Goal: Task Accomplishment & Management: Complete application form

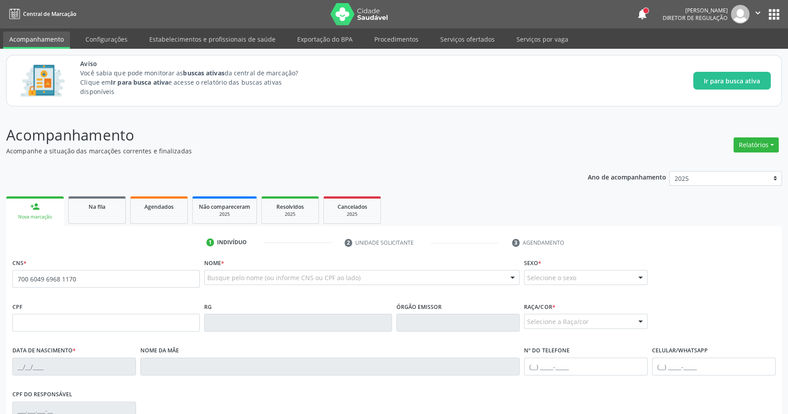
type input "700 6049 6968 1170"
type input "062.011.534-38"
type input "[DATE]"
type input "[PERSON_NAME]"
type input "[PHONE_NUMBER]"
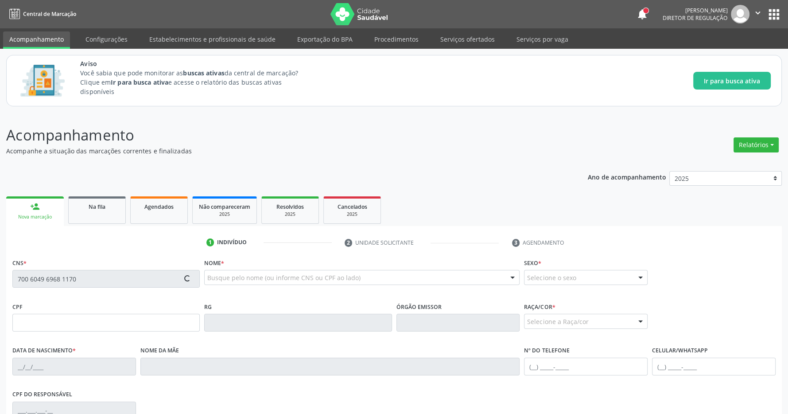
type input "S/N"
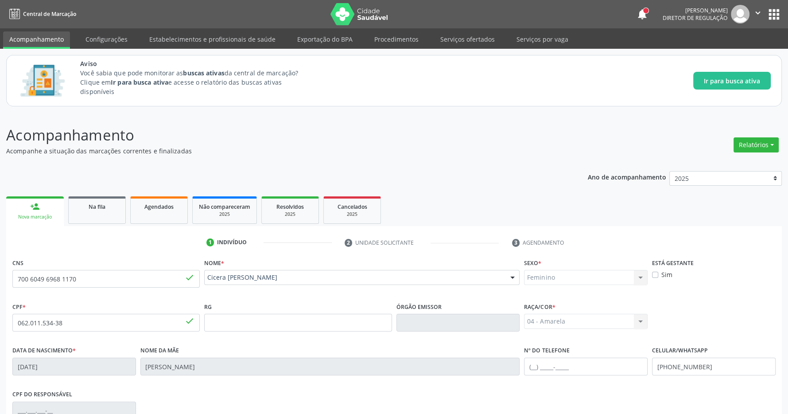
scroll to position [131, 0]
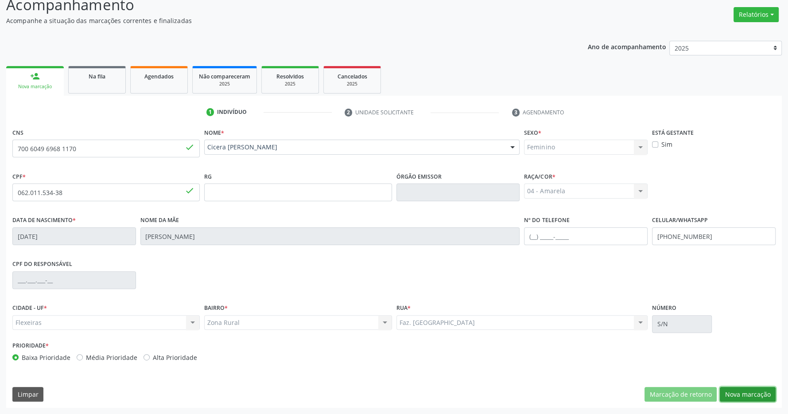
drag, startPoint x: 742, startPoint y: 387, endPoint x: 723, endPoint y: 380, distance: 20.7
click at [743, 387] on button "Nova marcação" at bounding box center [748, 394] width 56 height 15
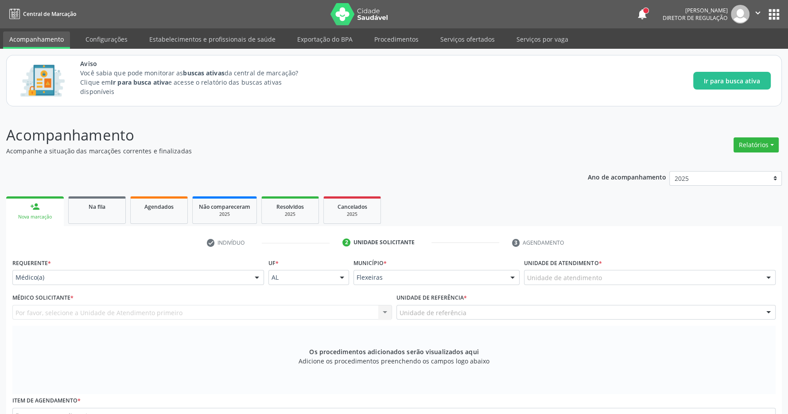
scroll to position [47, 0]
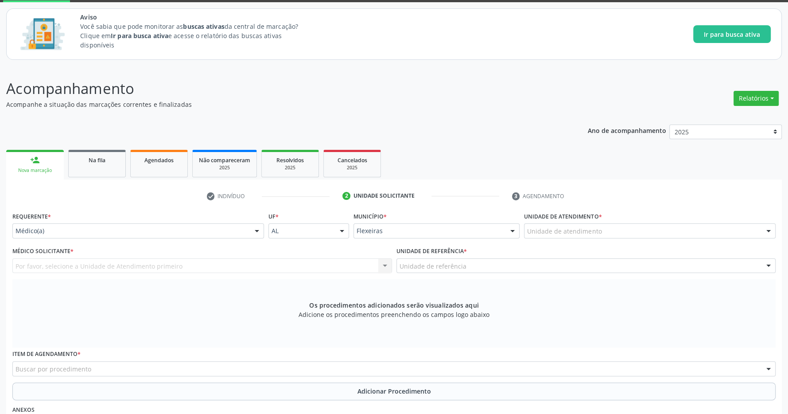
click at [640, 228] on div "Unidade de atendimento" at bounding box center [650, 230] width 252 height 15
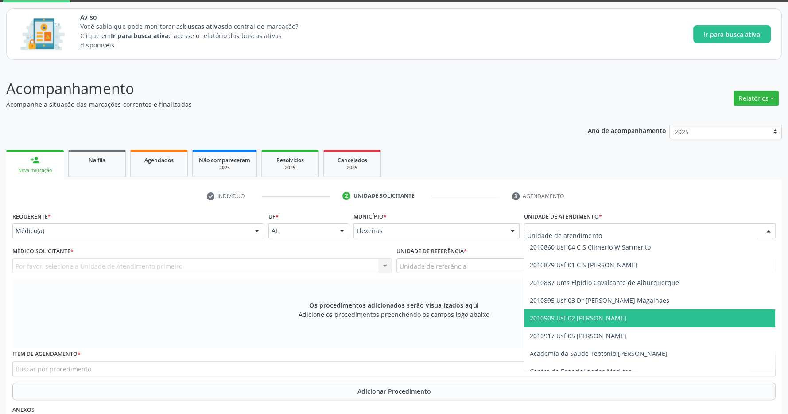
click at [604, 319] on span "2010909 Usf 02 [PERSON_NAME]" at bounding box center [578, 318] width 97 height 8
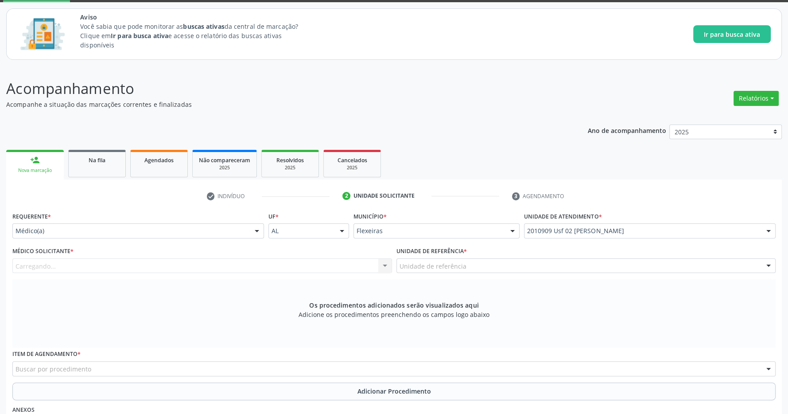
click at [307, 261] on div "Carregando..." at bounding box center [202, 265] width 380 height 15
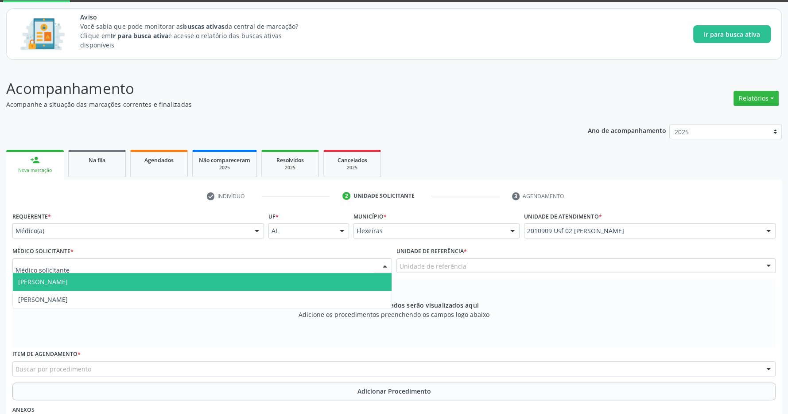
click at [229, 286] on span "[PERSON_NAME]" at bounding box center [202, 282] width 379 height 18
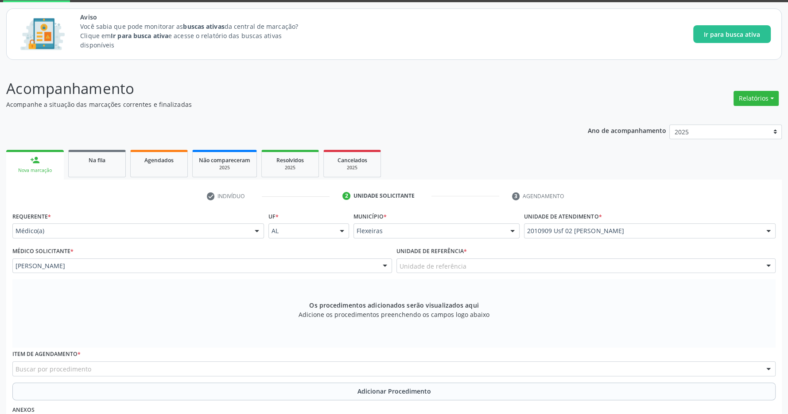
click at [500, 264] on div "Unidade de referência" at bounding box center [587, 265] width 380 height 15
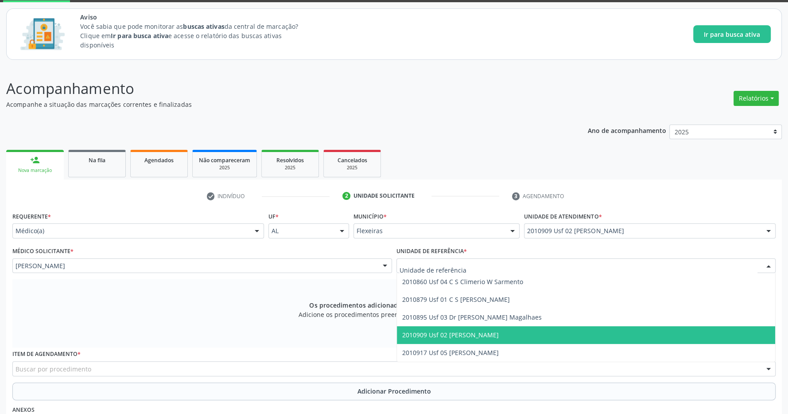
click at [499, 333] on span "2010909 Usf 02 [PERSON_NAME]" at bounding box center [450, 335] width 97 height 8
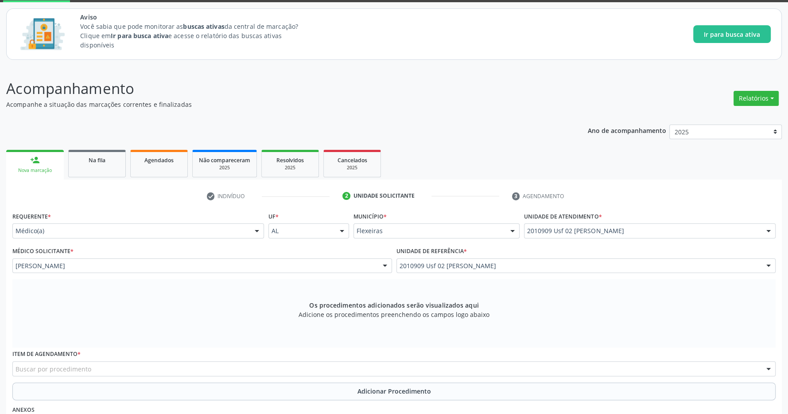
scroll to position [171, 0]
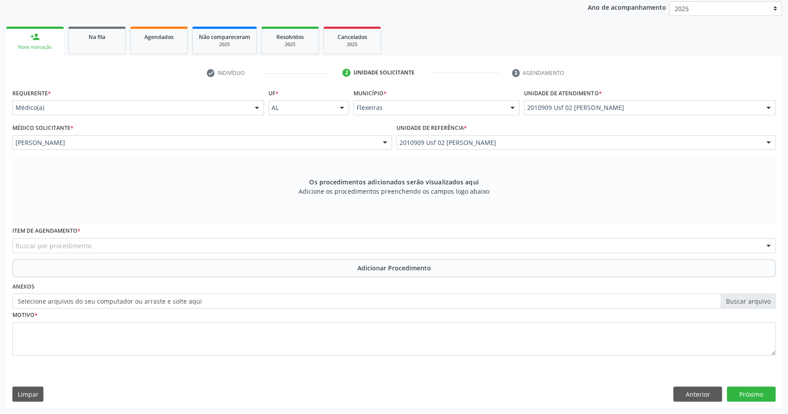
click at [109, 250] on div "Buscar por procedimento" at bounding box center [393, 245] width 763 height 15
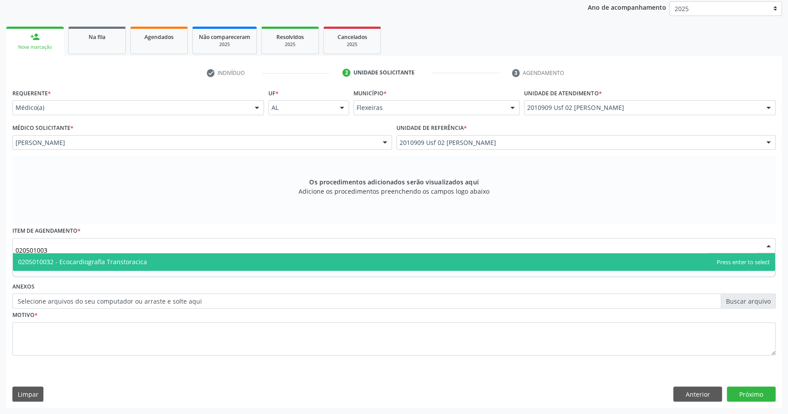
type input "0205010032"
click at [147, 263] on span "0205010032 - Ecocardiografia Transtoracica" at bounding box center [394, 262] width 763 height 18
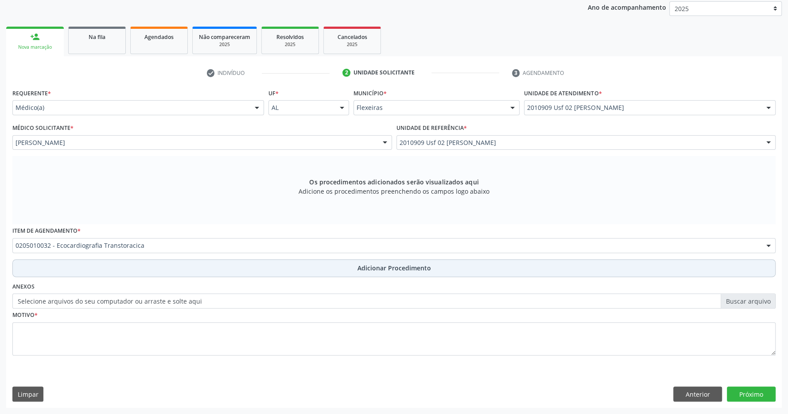
click at [383, 269] on span "Adicionar Procedimento" at bounding box center [395, 267] width 74 height 9
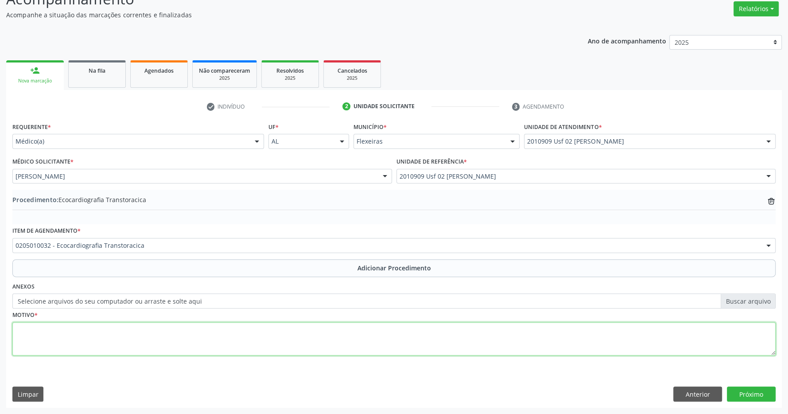
click at [152, 333] on textarea at bounding box center [393, 339] width 763 height 34
click at [88, 328] on textarea "avaliação de dor toraciuca" at bounding box center [393, 339] width 763 height 34
type textarea "avaliação de dor toracica"
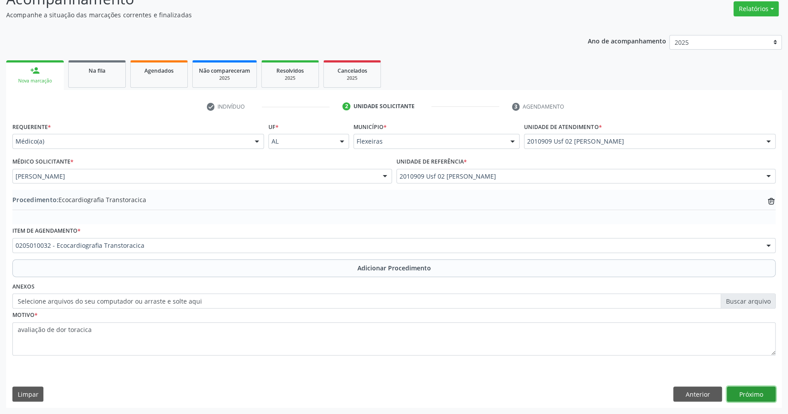
click at [756, 393] on button "Próximo" at bounding box center [751, 393] width 49 height 15
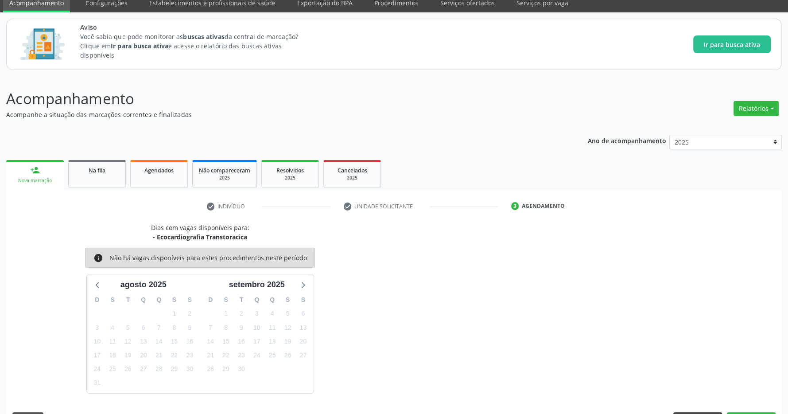
scroll to position [62, 0]
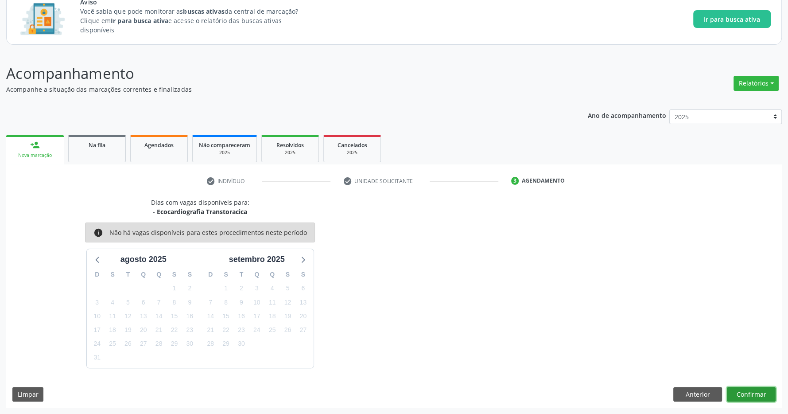
click at [752, 389] on button "Confirmar" at bounding box center [751, 394] width 49 height 15
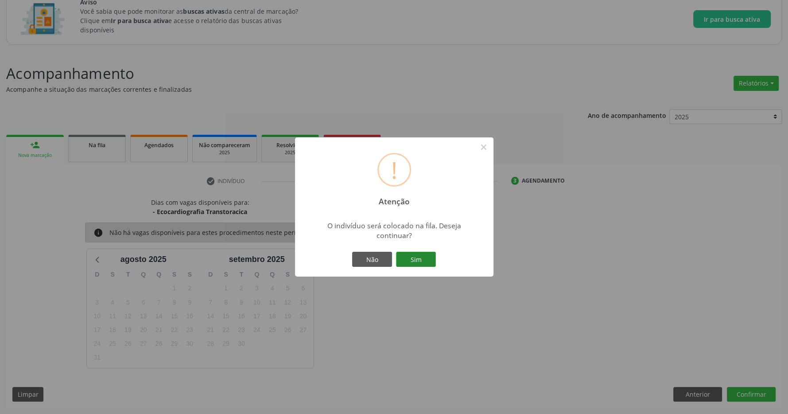
click at [417, 257] on button "Sim" at bounding box center [416, 259] width 40 height 15
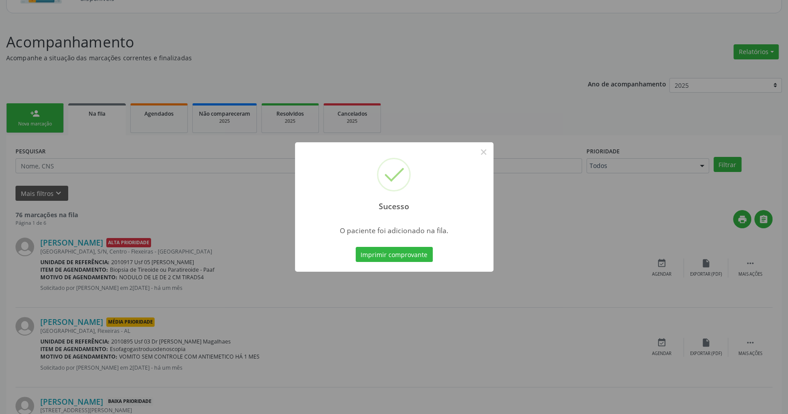
scroll to position [0, 0]
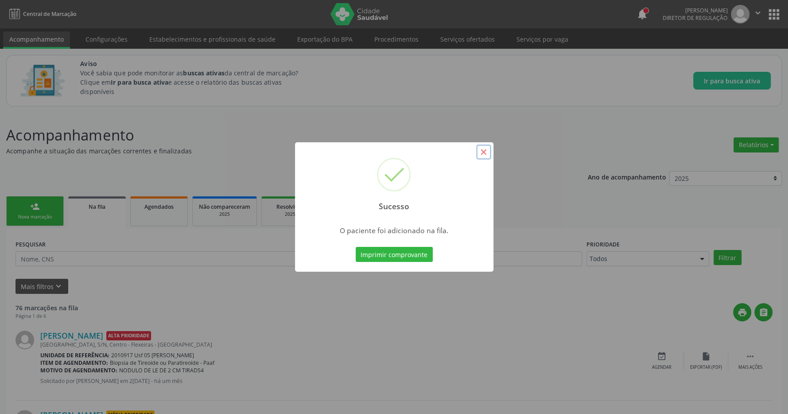
click at [480, 156] on button "×" at bounding box center [483, 151] width 15 height 15
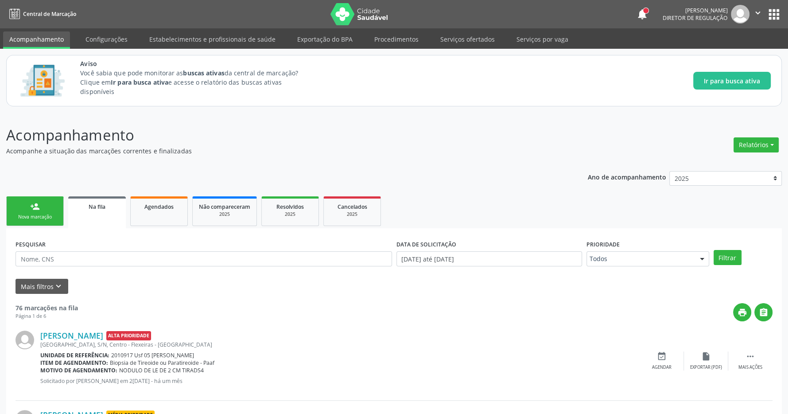
click at [775, 9] on button "apps" at bounding box center [775, 15] width 16 height 16
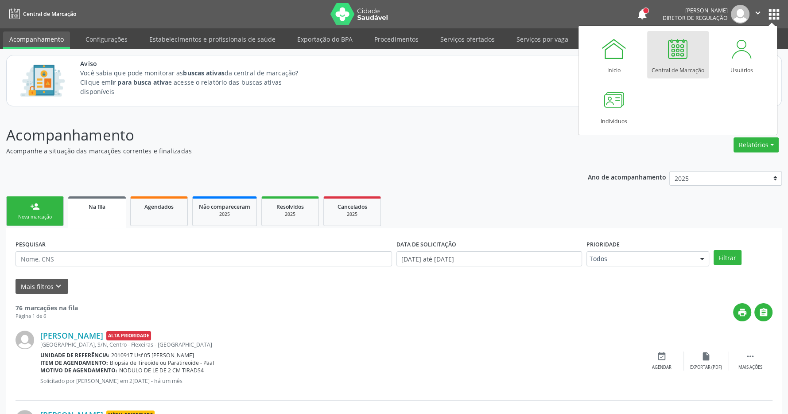
click at [680, 61] on div at bounding box center [678, 48] width 27 height 27
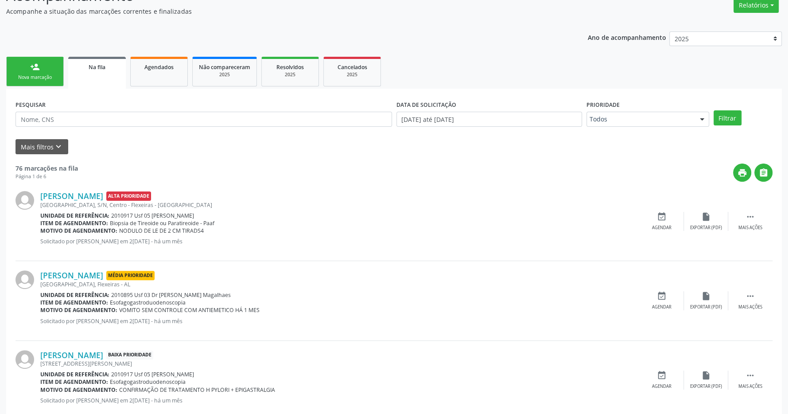
scroll to position [186, 0]
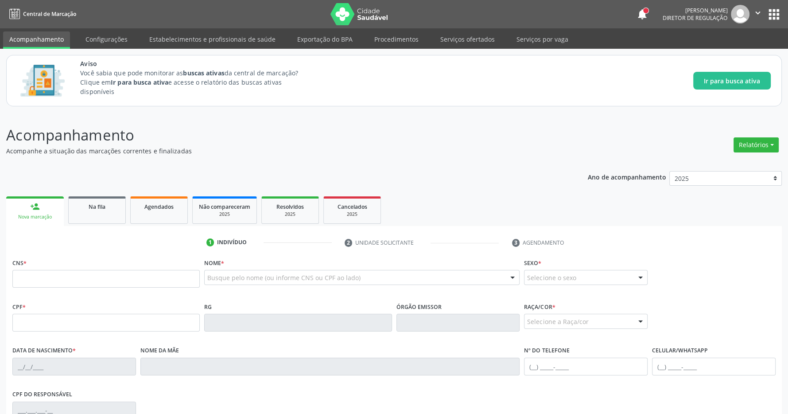
click at [52, 277] on input "text" at bounding box center [105, 279] width 187 height 18
type input "7"
type input "706 3027 2886 1871"
click at [366, 159] on div "Acompanhamento Acompanhe a situação das marcações correntes e finalizadas Relat…" at bounding box center [394, 331] width 776 height 414
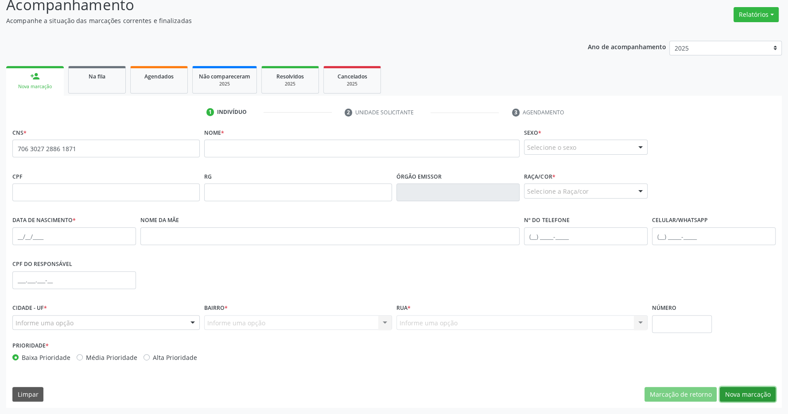
click at [733, 392] on button "Nova marcação" at bounding box center [748, 394] width 56 height 15
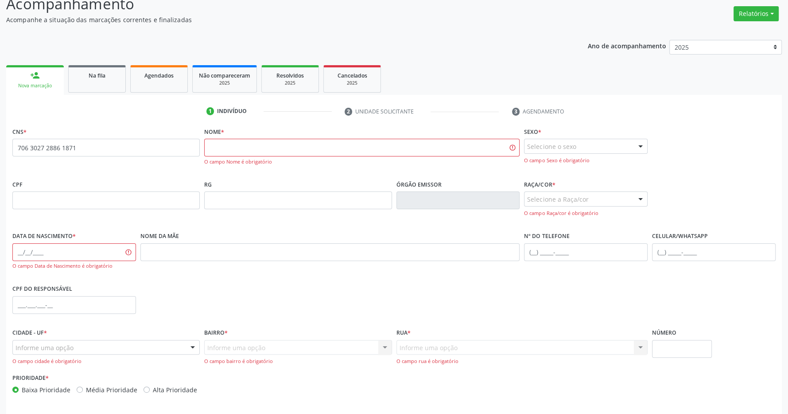
scroll to position [164, 0]
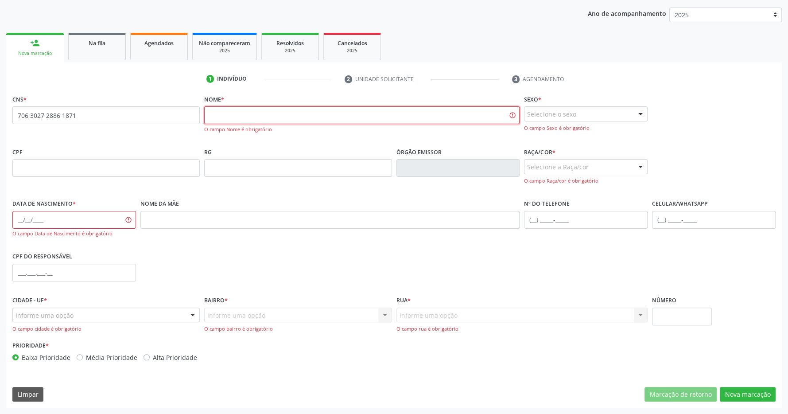
click at [238, 110] on input "text" at bounding box center [361, 115] width 315 height 18
type input "Jose severino da conceição"
click at [110, 175] on input "text" at bounding box center [105, 168] width 187 height 18
click at [583, 110] on div "Selecione o sexo" at bounding box center [586, 113] width 124 height 15
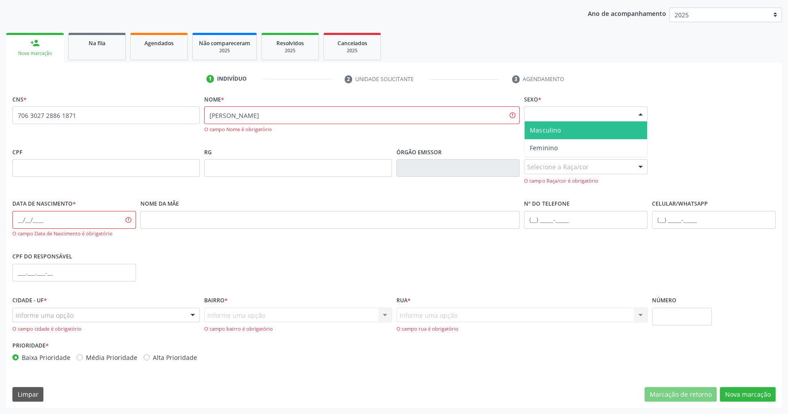
click at [583, 131] on span "Masculino" at bounding box center [586, 130] width 123 height 18
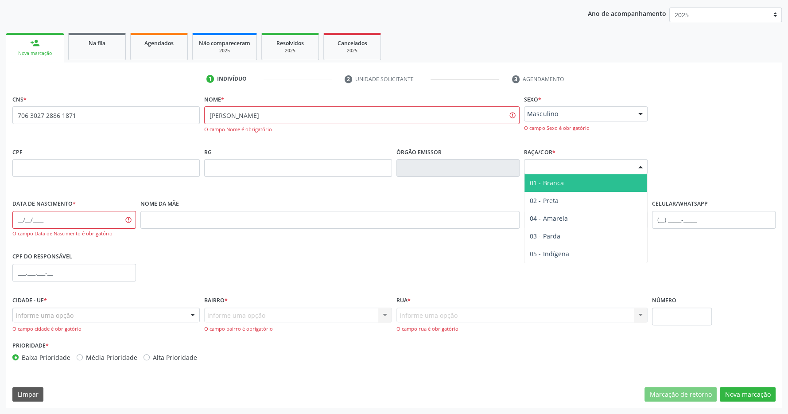
click at [600, 171] on div "Selecione a Raça/cor" at bounding box center [586, 166] width 124 height 15
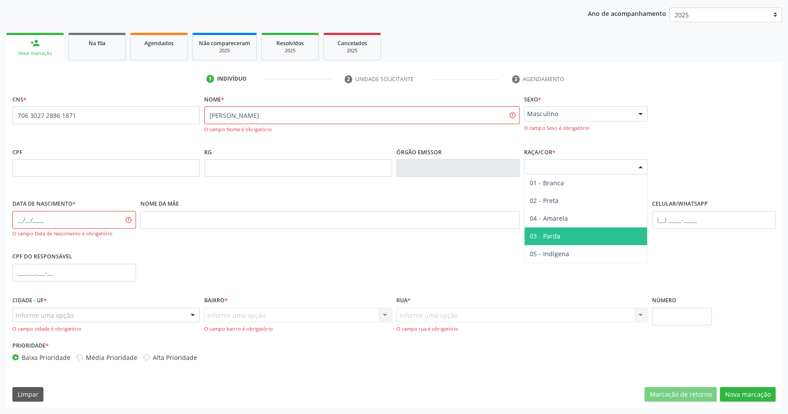
click at [591, 234] on span "03 - Parda" at bounding box center [586, 236] width 123 height 18
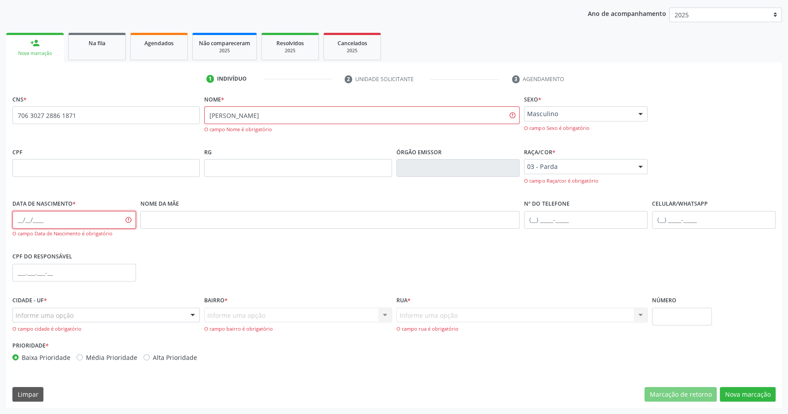
click at [71, 226] on input "text" at bounding box center [74, 220] width 124 height 18
type input "09/01/1975"
click at [202, 238] on div "Nome da mãe" at bounding box center [330, 223] width 384 height 53
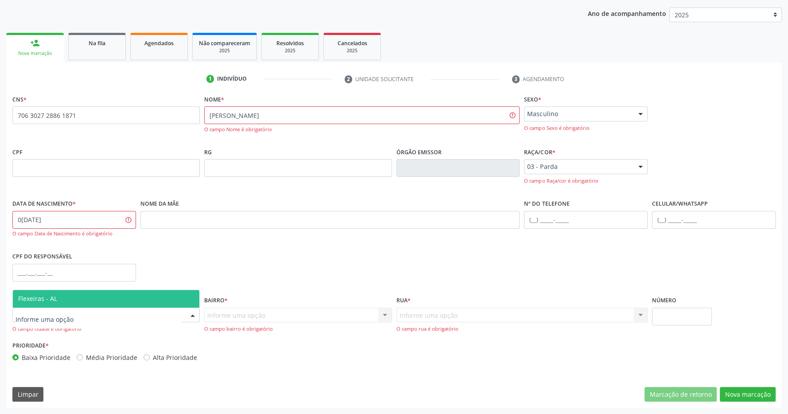
click at [154, 316] on div at bounding box center [105, 315] width 187 height 15
click at [105, 297] on span "Flexeiras - AL" at bounding box center [106, 299] width 187 height 18
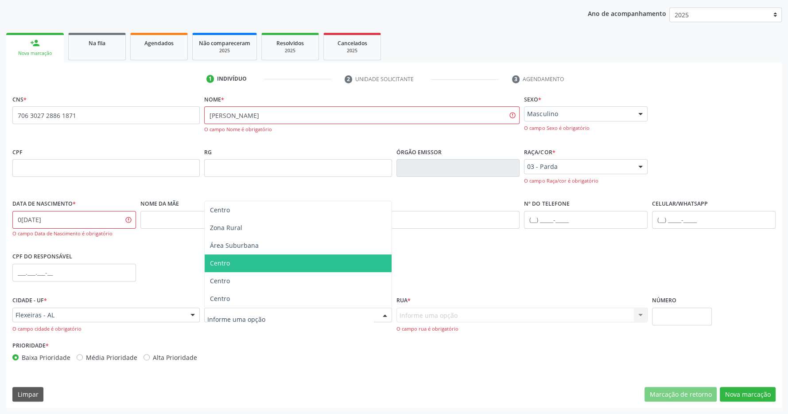
click at [264, 267] on span "Centro" at bounding box center [298, 263] width 187 height 18
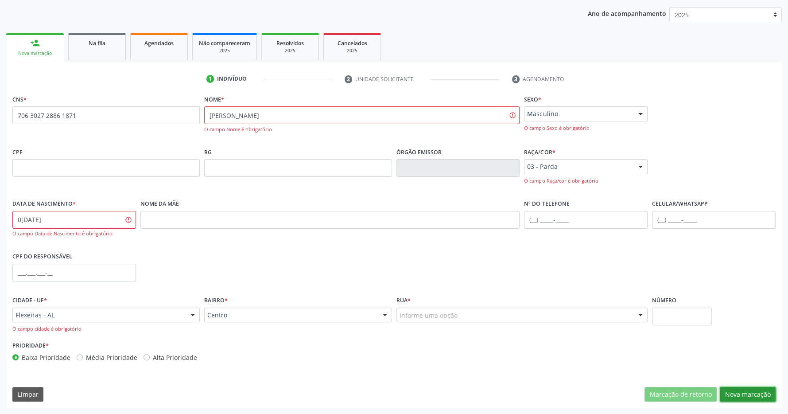
click at [740, 387] on button "Nova marcação" at bounding box center [748, 394] width 56 height 15
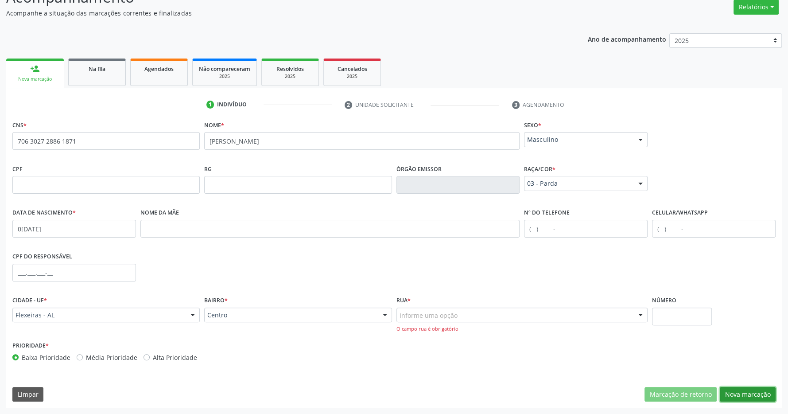
click at [749, 393] on button "Nova marcação" at bounding box center [748, 394] width 56 height 15
click at [567, 306] on div "Rua * Informe uma opção Rua Profa Maria Isabel Costa Souza rua jose rui lamenha…" at bounding box center [523, 313] width 252 height 39
click at [553, 312] on div at bounding box center [523, 315] width 252 height 15
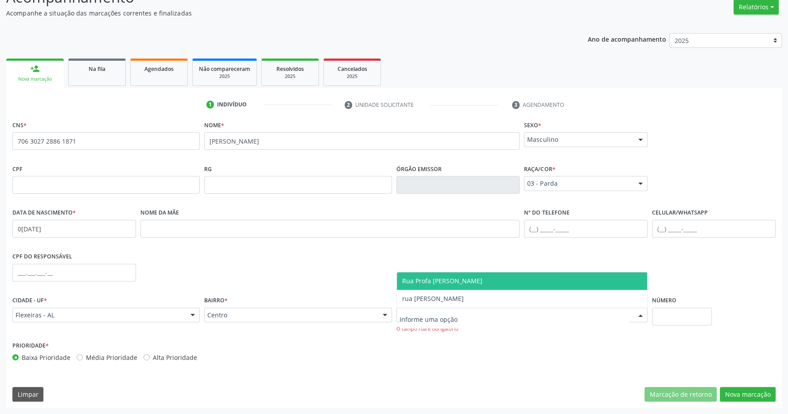
click at [534, 285] on span "Rua Profa Maria Isabel Costa Souza" at bounding box center [522, 281] width 251 height 18
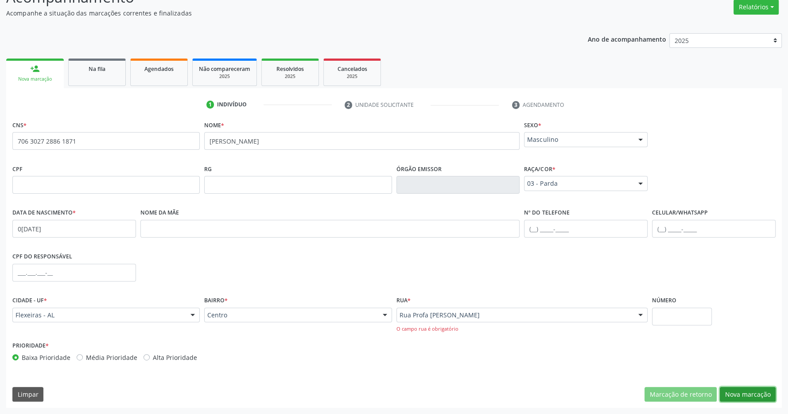
click at [758, 392] on button "Nova marcação" at bounding box center [748, 394] width 56 height 15
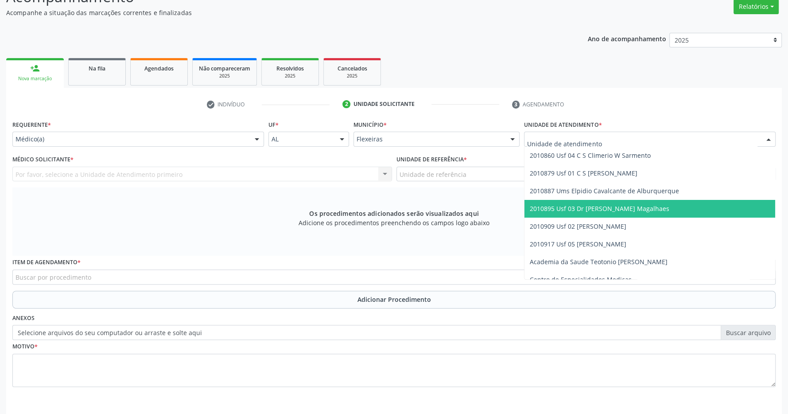
click at [612, 208] on span "2010895 Usf 03 Dr [PERSON_NAME] Magalhaes" at bounding box center [600, 208] width 140 height 8
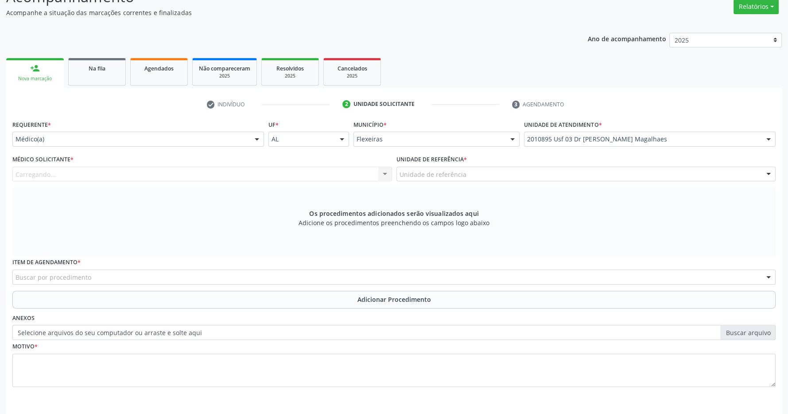
click at [371, 175] on div "Carregando... Nenhum resultado encontrado para: " " Não há nenhuma opção para s…" at bounding box center [202, 174] width 380 height 15
click at [471, 175] on div "Unidade de referência" at bounding box center [587, 174] width 380 height 15
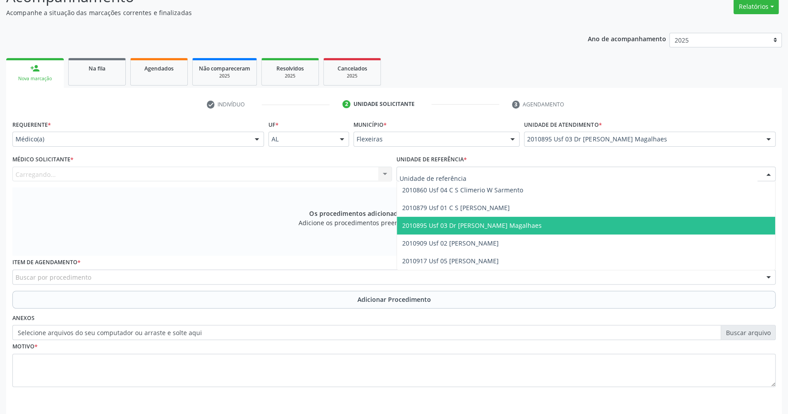
click at [479, 226] on span "2010895 Usf 03 Dr [PERSON_NAME] Magalhaes" at bounding box center [472, 225] width 140 height 8
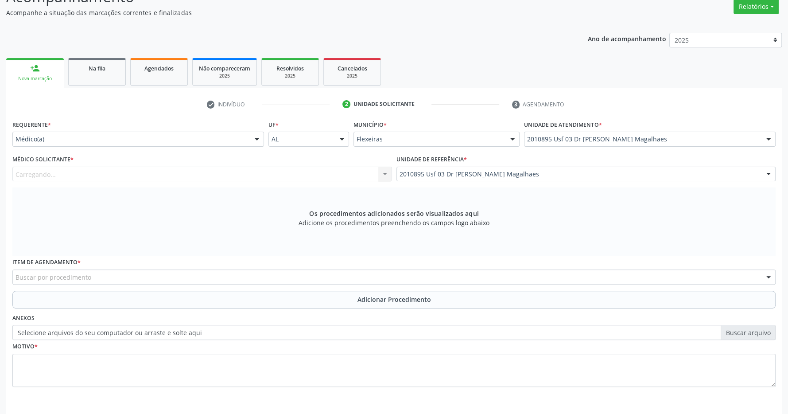
click at [341, 175] on div "Carregando... Nenhum resultado encontrado para: " " Não há nenhuma opção para s…" at bounding box center [202, 174] width 380 height 15
click at [379, 174] on div "Carregando... Nenhum resultado encontrado para: " " Não há nenhuma opção para s…" at bounding box center [202, 174] width 380 height 15
click at [150, 282] on div "Buscar por procedimento" at bounding box center [393, 276] width 763 height 15
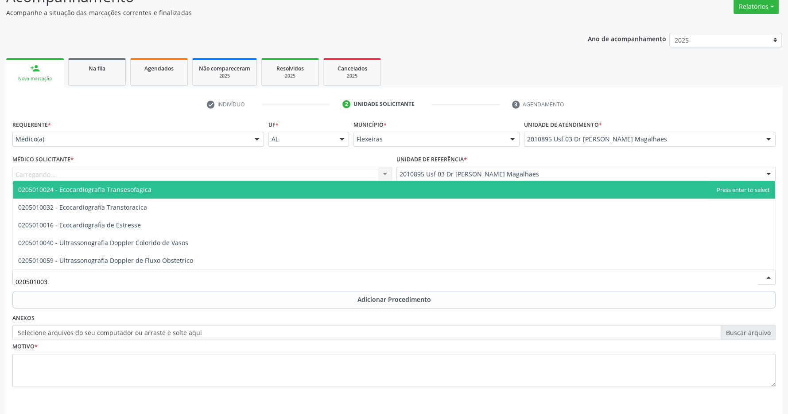
type input "0205010032"
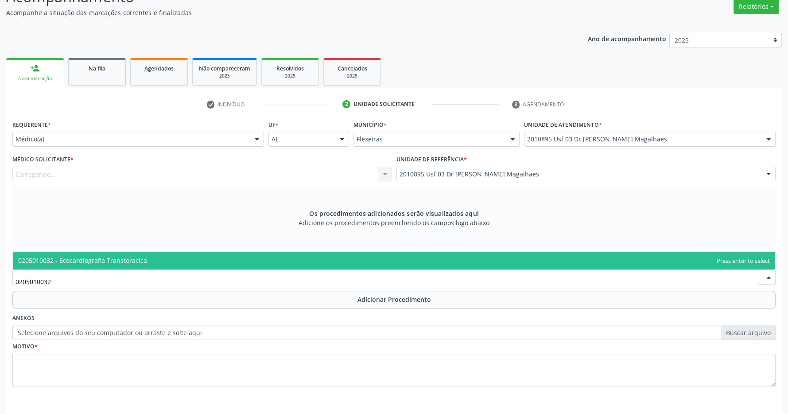
click at [173, 257] on span "0205010032 - Ecocardiografia Transtoracica" at bounding box center [394, 261] width 763 height 18
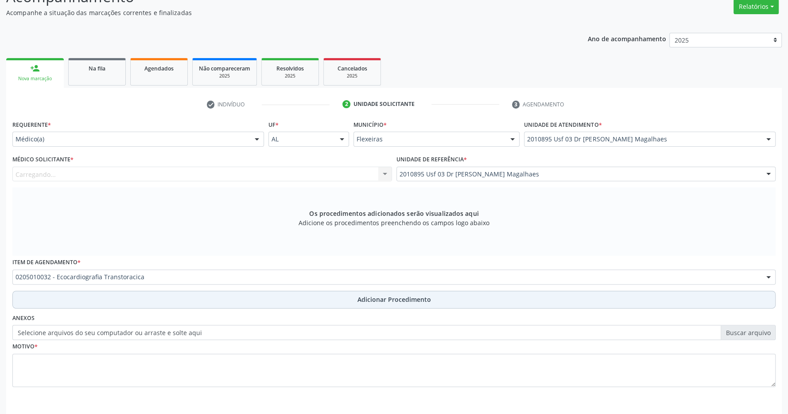
click at [357, 294] on button "Adicionar Procedimento" at bounding box center [393, 300] width 763 height 18
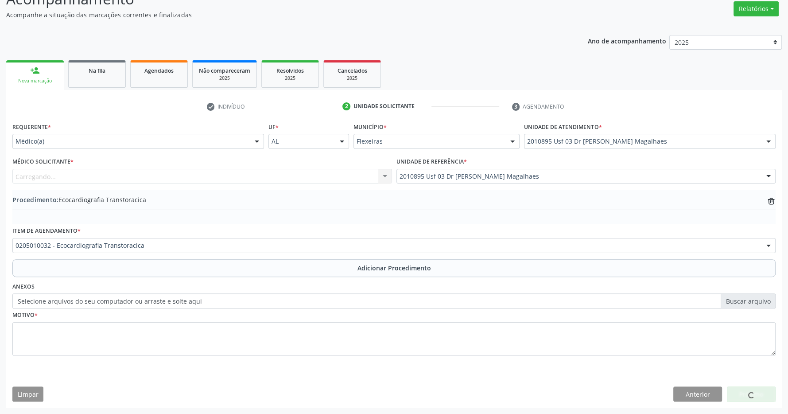
click at [91, 170] on div "Carregando... Nenhum resultado encontrado para: " " Não há nenhuma opção para s…" at bounding box center [202, 176] width 380 height 15
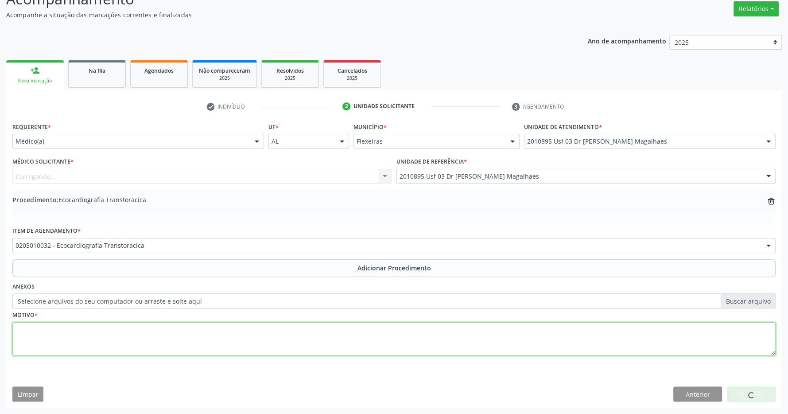
click at [118, 341] on textarea at bounding box center [393, 339] width 763 height 34
click at [183, 333] on textarea at bounding box center [393, 339] width 763 height 34
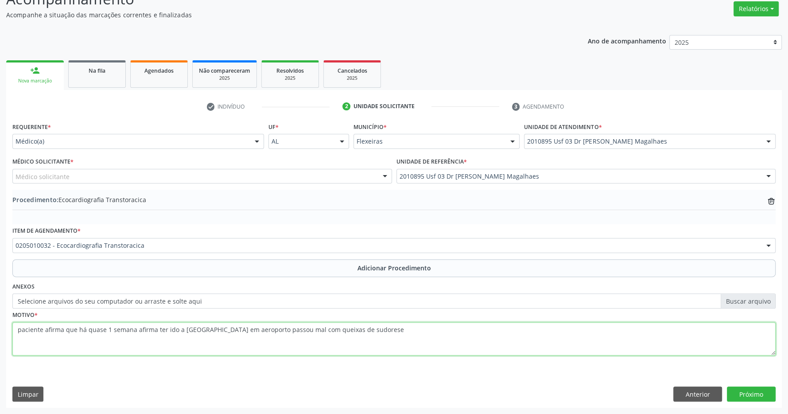
click at [401, 343] on textarea "paciente afirma que há quase 1 semana afirma ter ido a recife em aeroporto pass…" at bounding box center [393, 339] width 763 height 34
type textarea "paciente afirma que há quase 1 semana afirma ter ido a recife em aeroporto pass…"
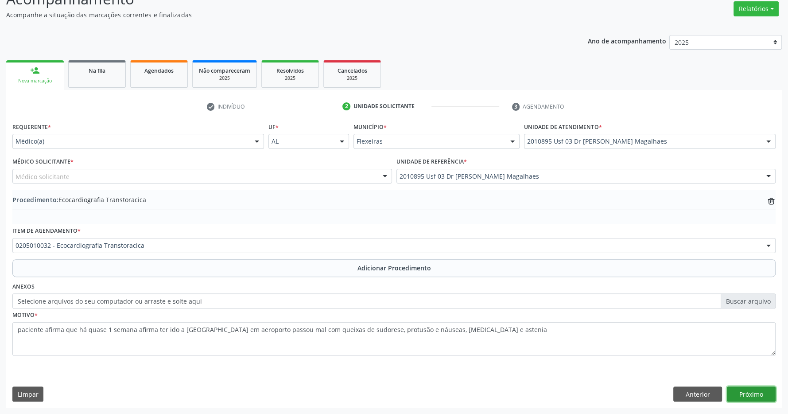
click at [764, 393] on button "Próximo" at bounding box center [751, 393] width 49 height 15
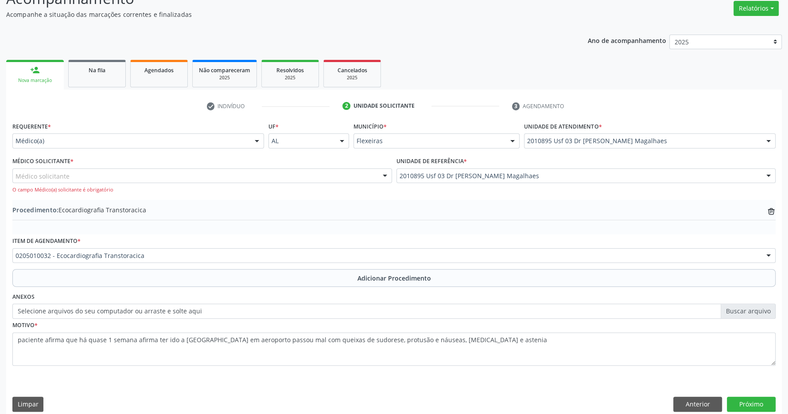
click at [188, 175] on div "Médico solicitante" at bounding box center [202, 175] width 380 height 15
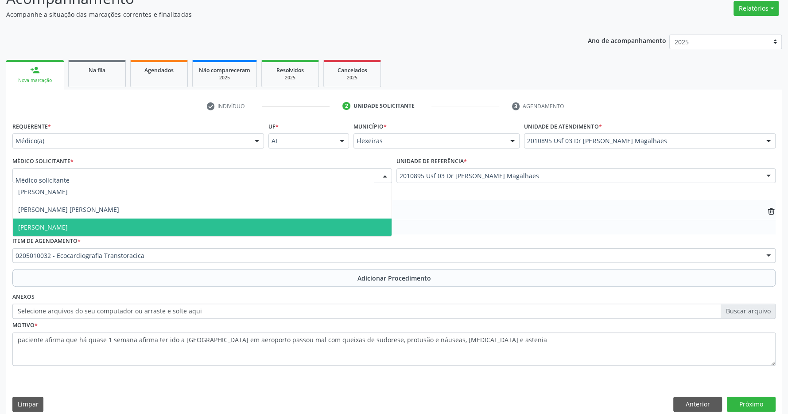
click at [141, 223] on span "Caroline Torres de Almeida" at bounding box center [202, 227] width 379 height 18
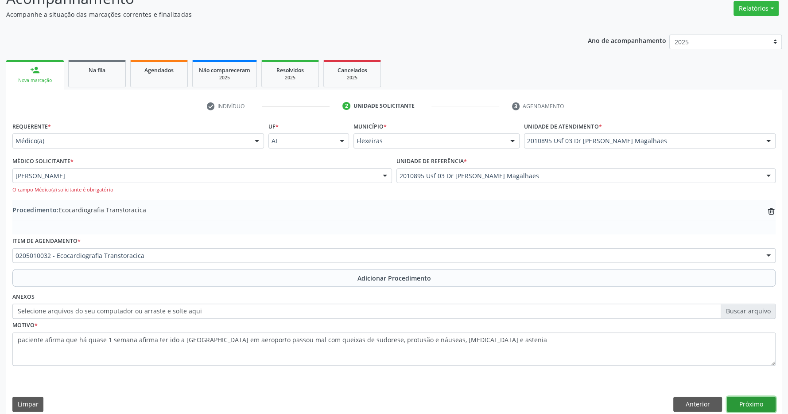
click at [751, 403] on button "Próximo" at bounding box center [751, 404] width 49 height 15
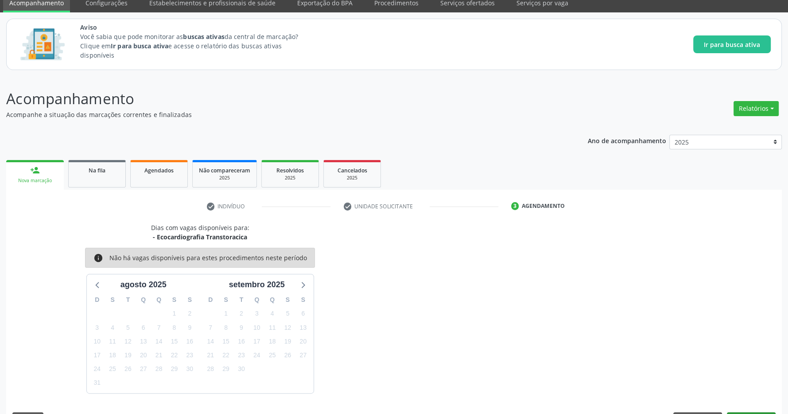
scroll to position [62, 0]
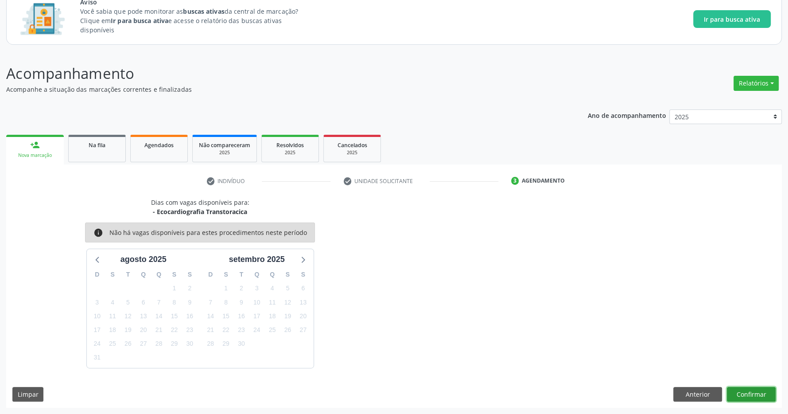
click at [764, 395] on button "Confirmar" at bounding box center [751, 394] width 49 height 15
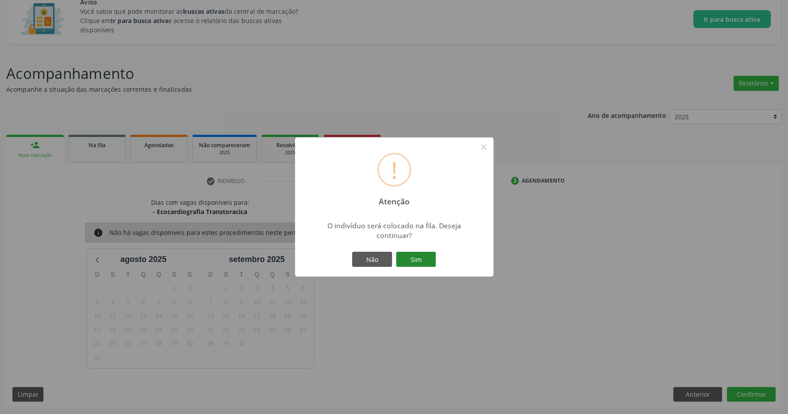
click at [429, 253] on button "Sim" at bounding box center [416, 259] width 40 height 15
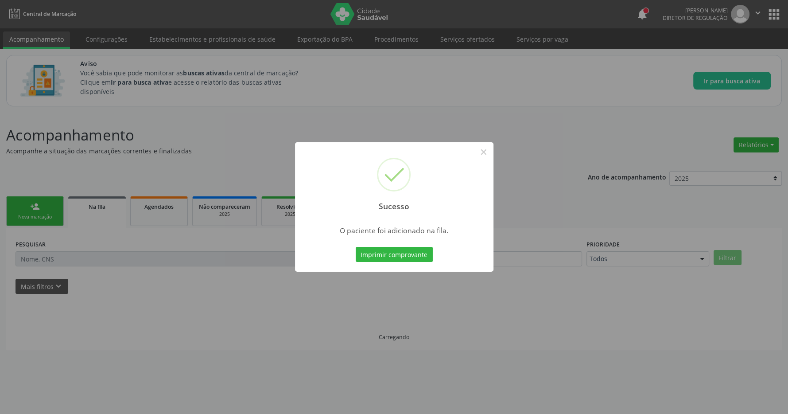
scroll to position [0, 0]
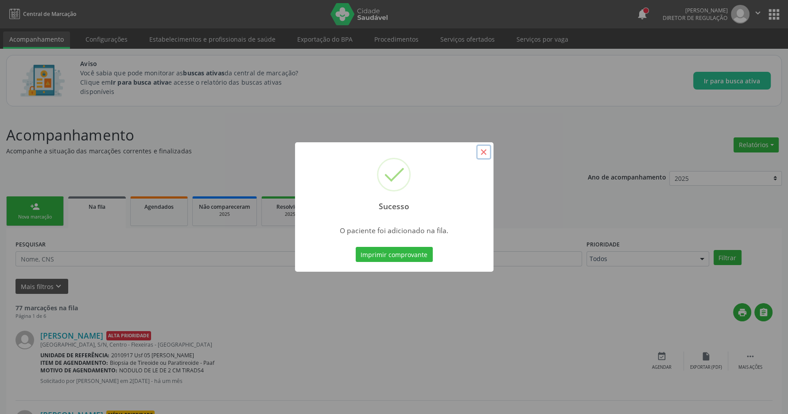
click at [486, 156] on button "×" at bounding box center [483, 151] width 15 height 15
